Goal: Task Accomplishment & Management: Use online tool/utility

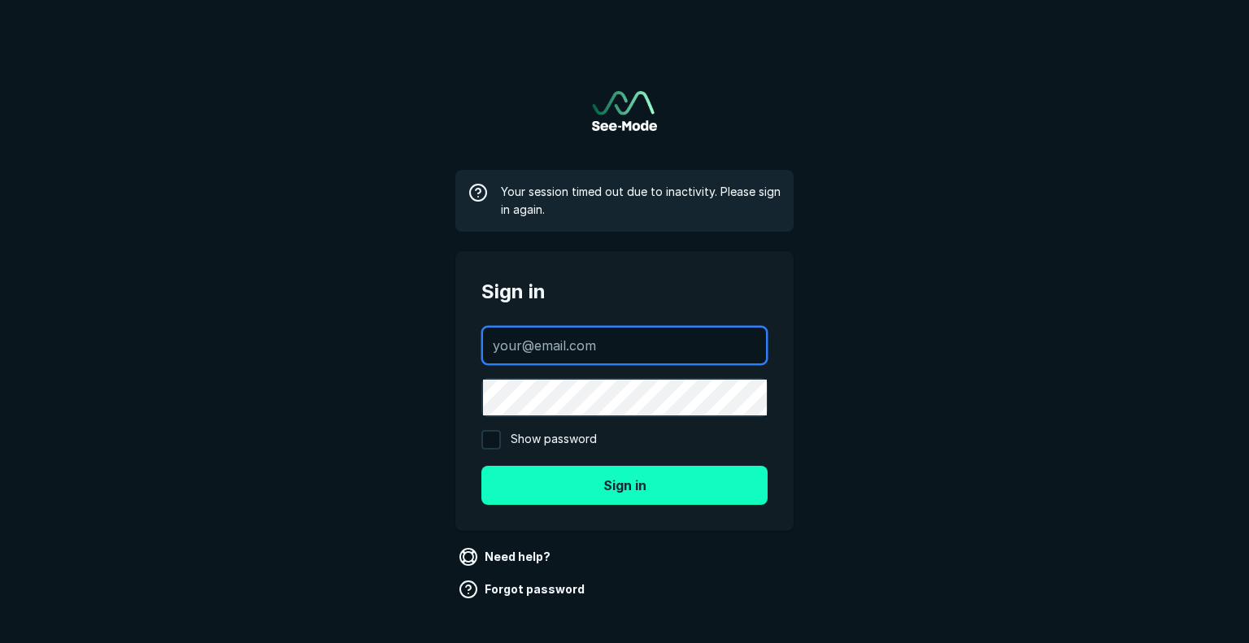
type input "[EMAIL_ADDRESS][DOMAIN_NAME]"
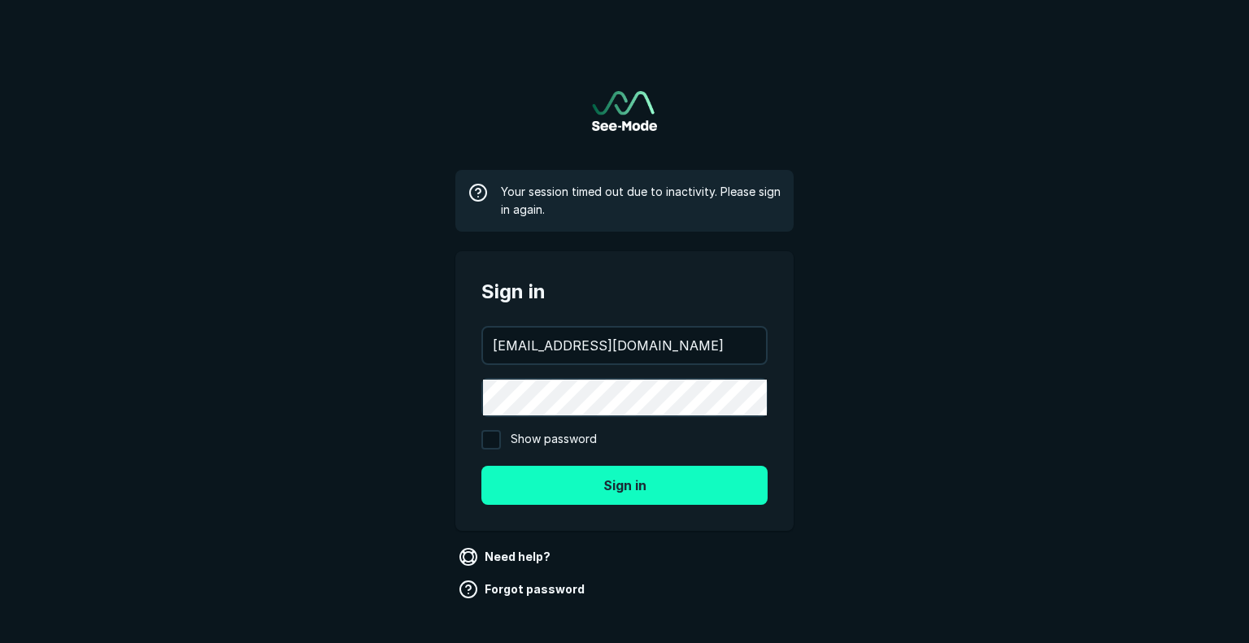
click at [650, 490] on button "Sign in" at bounding box center [624, 485] width 286 height 39
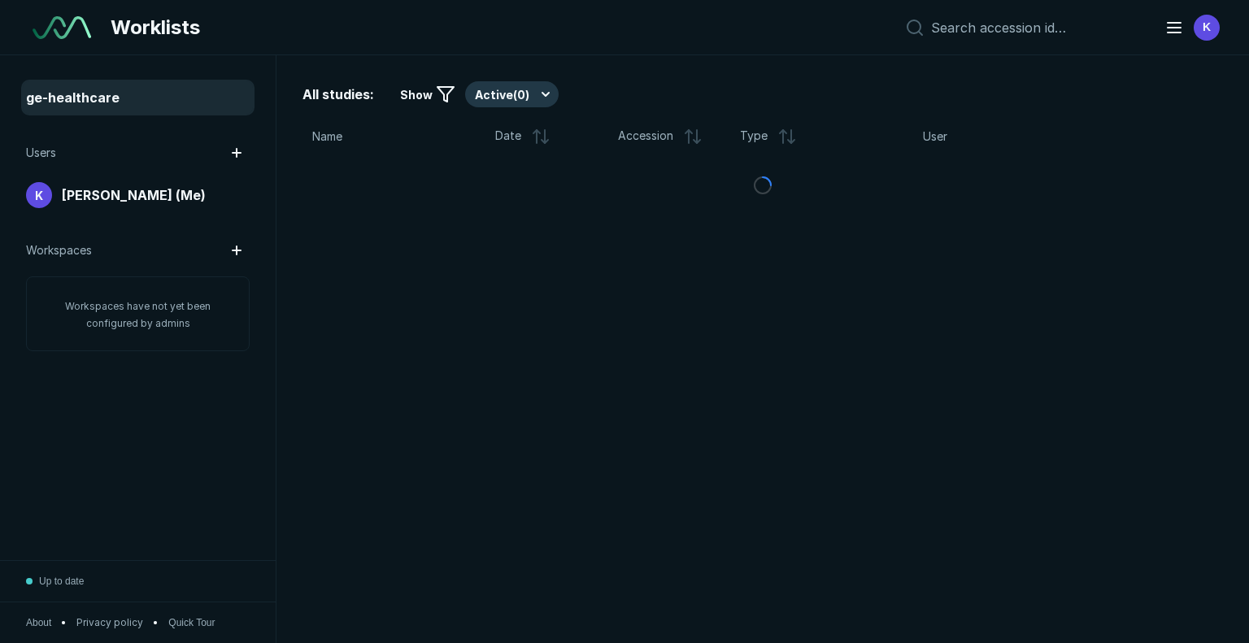
scroll to position [4438, 6204]
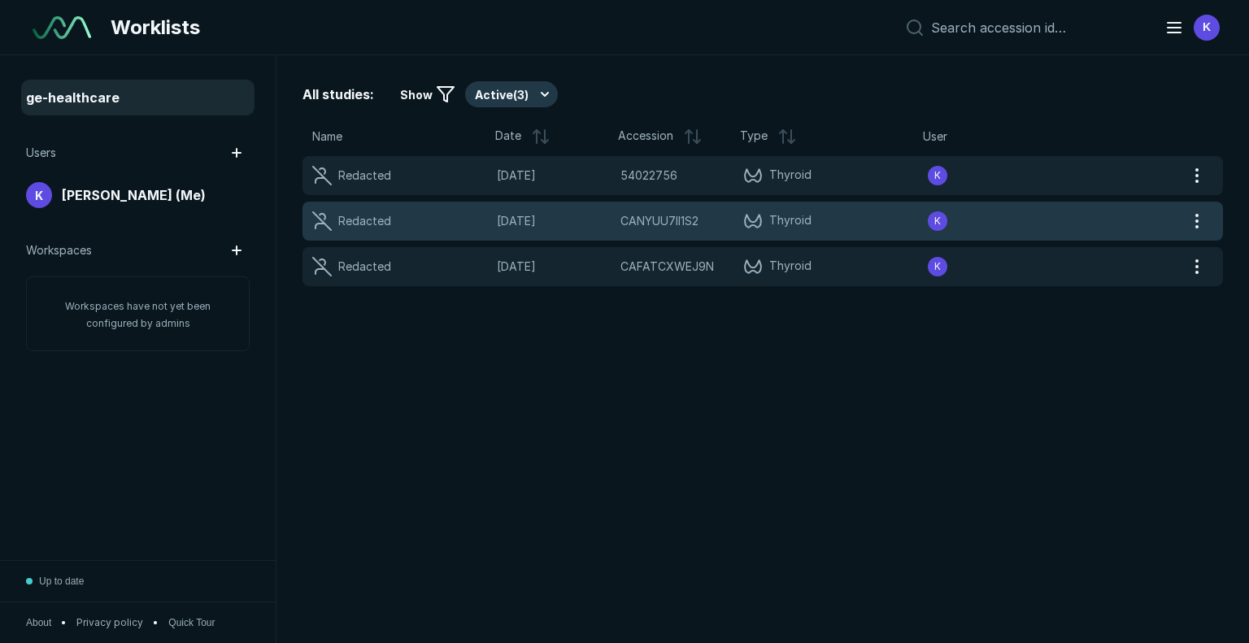
click at [367, 230] on div "Redacted" at bounding box center [356, 221] width 89 height 20
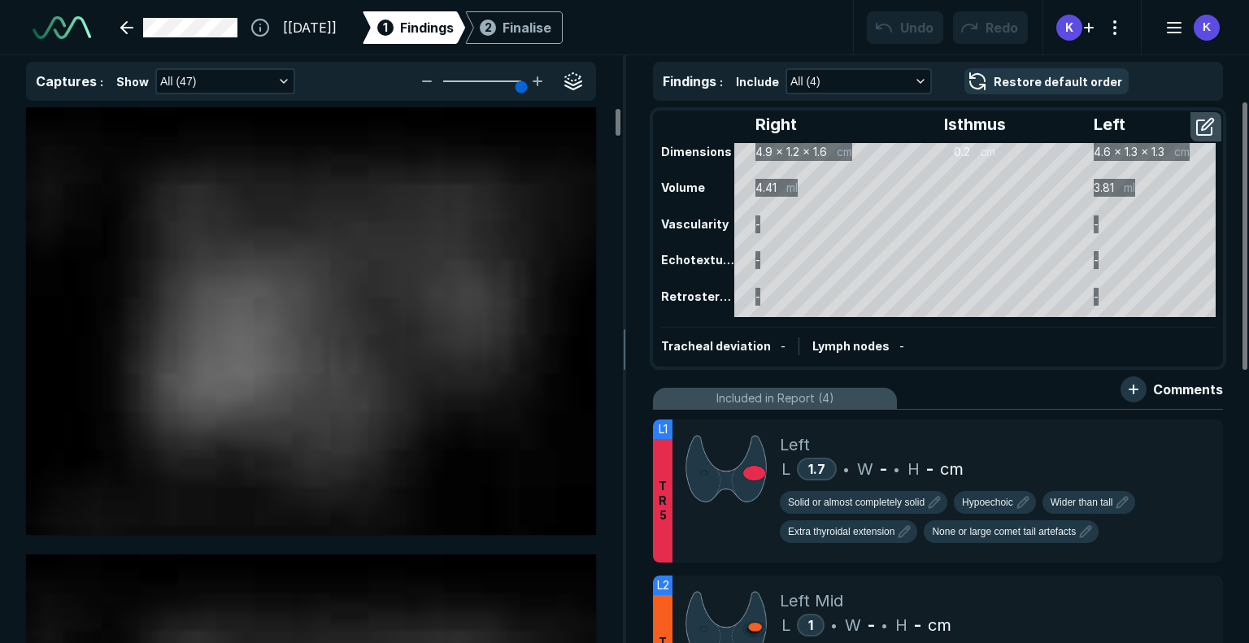
scroll to position [4698, 7707]
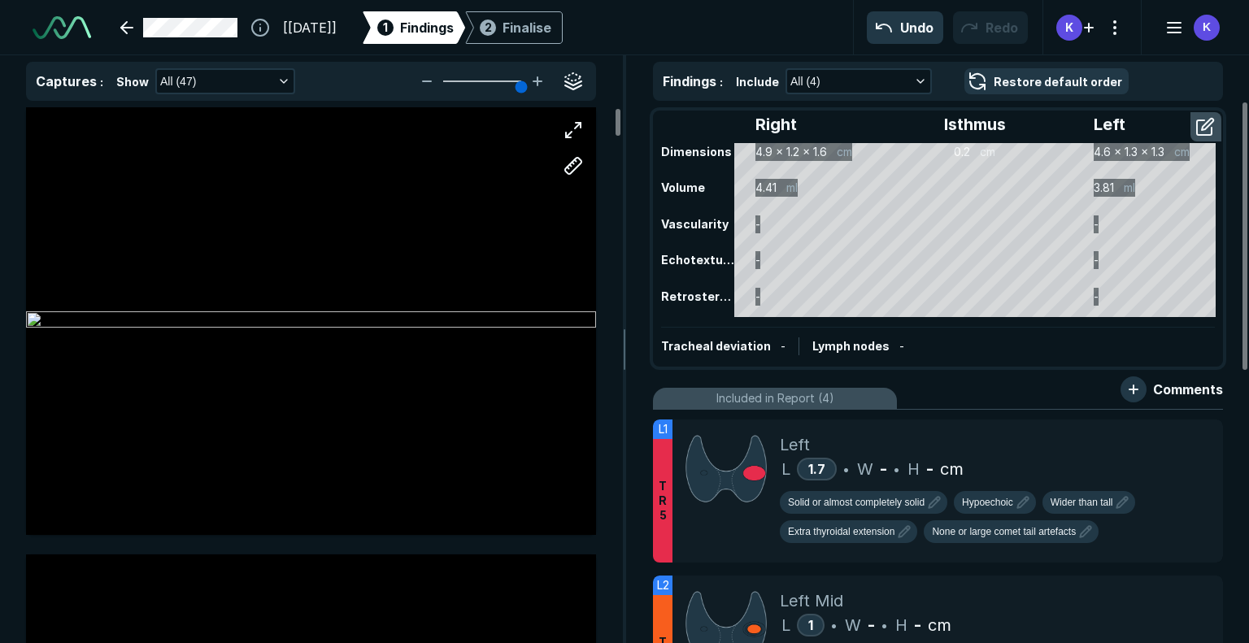
click at [289, 332] on div at bounding box center [311, 321] width 570 height 356
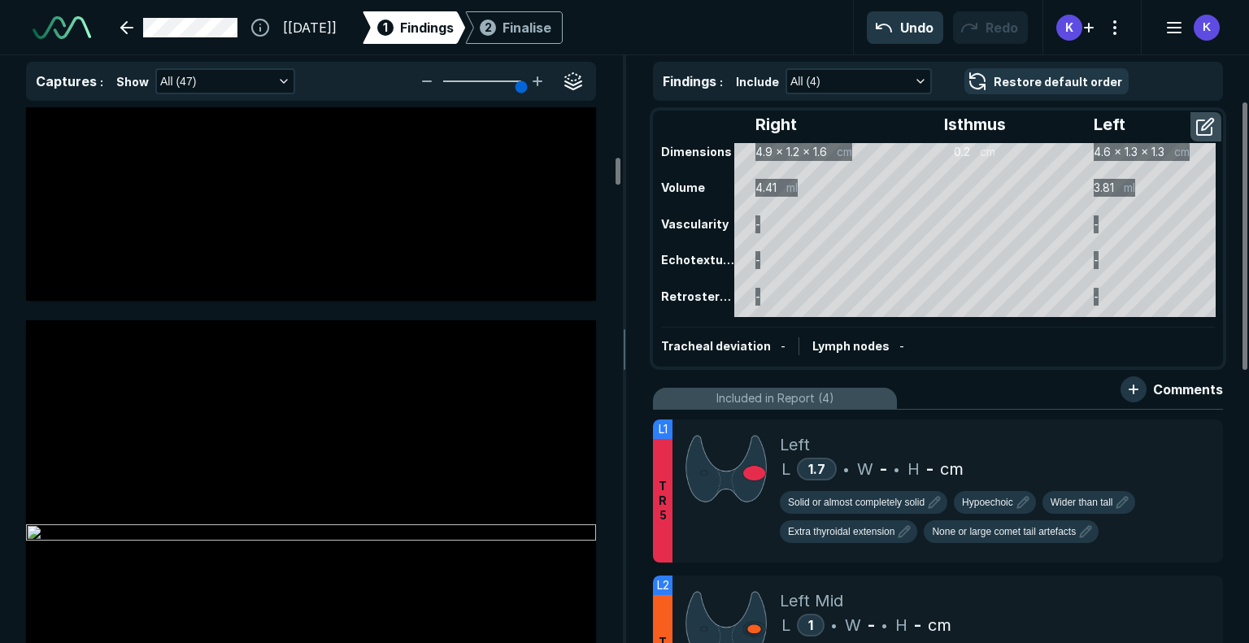
scroll to position [2057, 0]
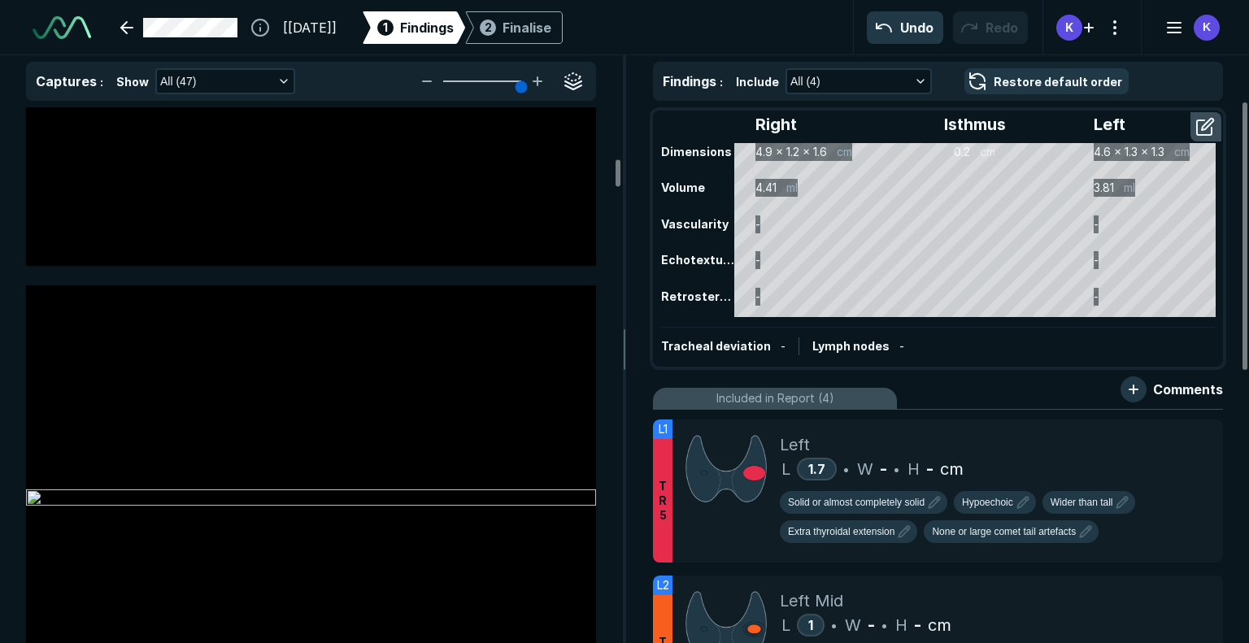
drag, startPoint x: 486, startPoint y: 402, endPoint x: 528, endPoint y: 136, distance: 269.8
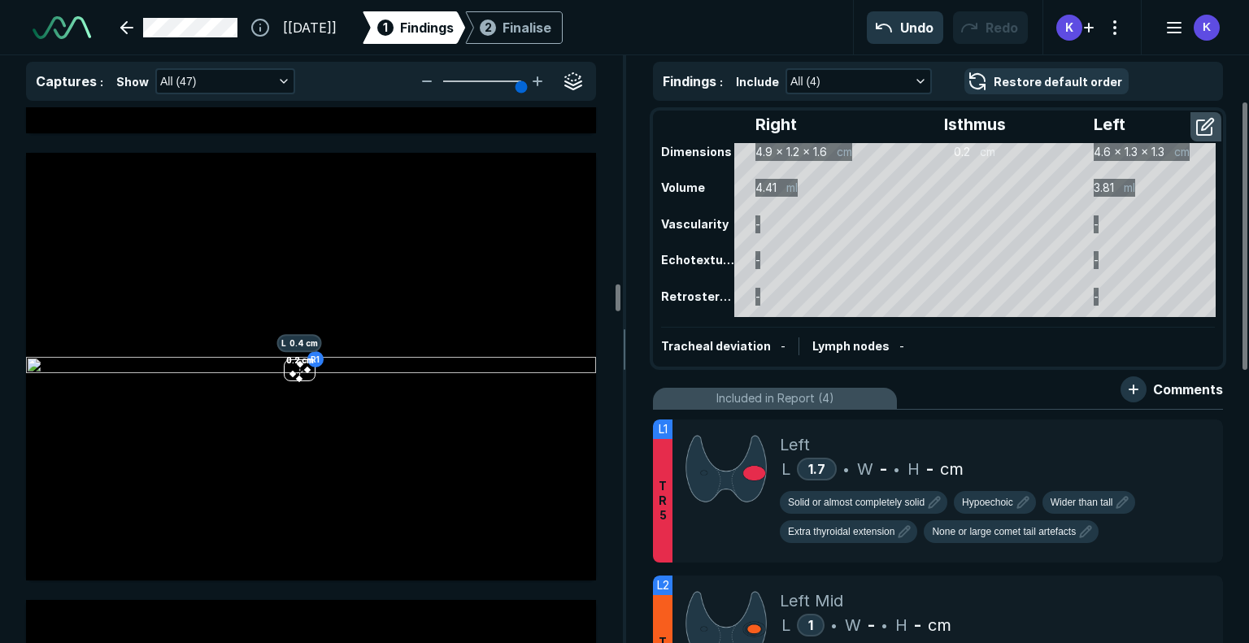
scroll to position [7308, 0]
